Goal: Find contact information: Find contact information

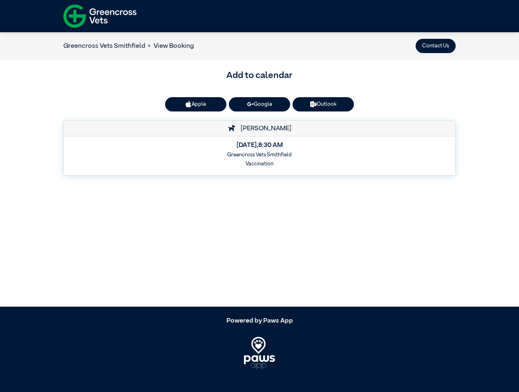
click at [435, 46] on button "Contact Us" at bounding box center [435, 46] width 40 height 14
click at [196, 104] on button "Apple" at bounding box center [195, 104] width 61 height 14
